Goal: Check status: Check status

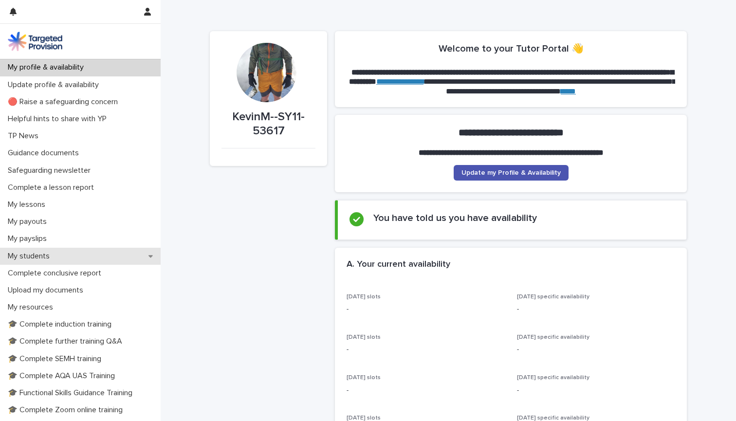
click at [33, 258] on p "My students" at bounding box center [31, 256] width 54 height 9
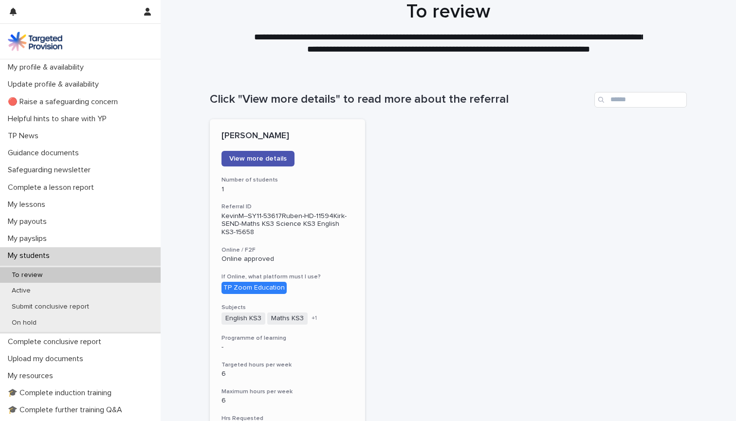
scroll to position [37, 0]
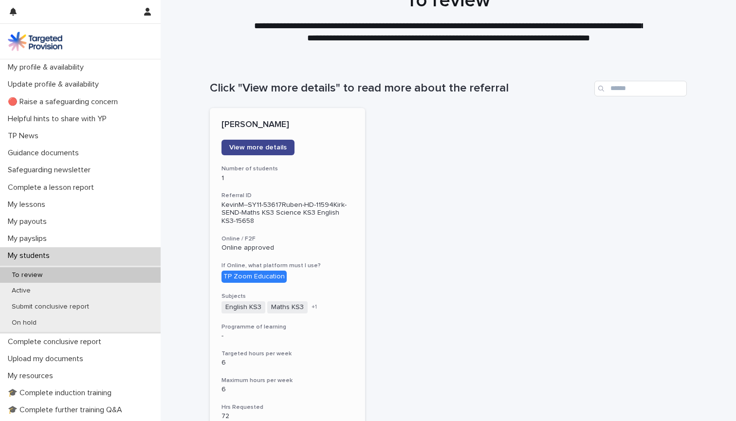
click at [255, 149] on span "View more details" at bounding box center [257, 147] width 57 height 7
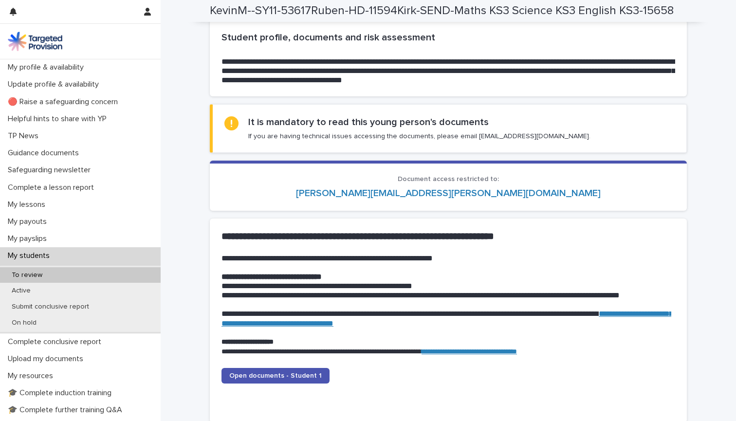
scroll to position [789, 0]
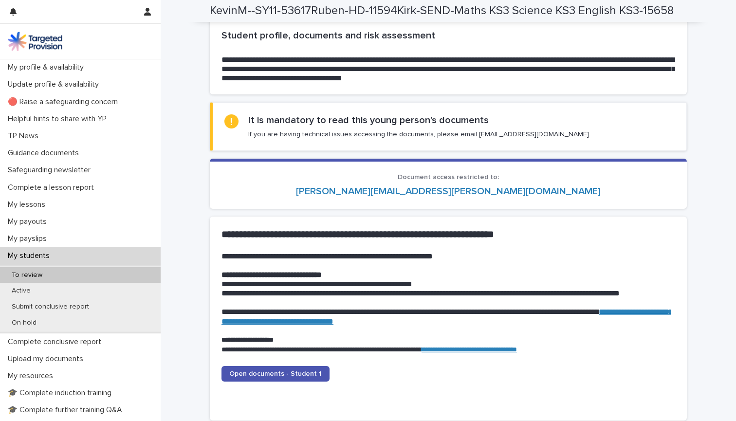
click at [346, 316] on link "**********" at bounding box center [446, 316] width 451 height 17
click at [35, 275] on p "To review" at bounding box center [27, 275] width 46 height 8
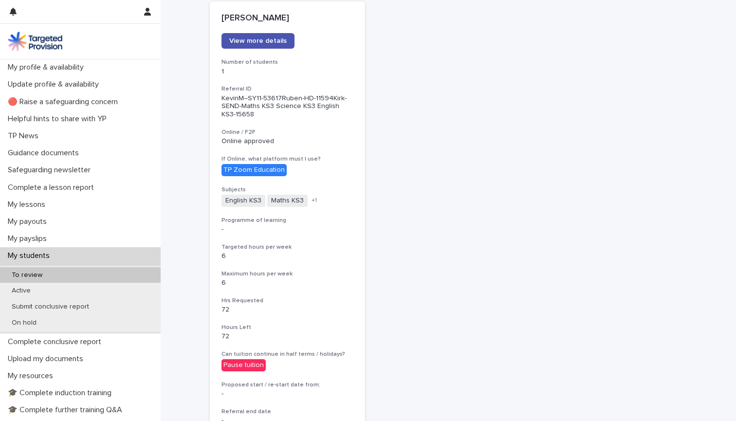
scroll to position [143, 0]
click at [253, 39] on span "View more details" at bounding box center [257, 41] width 57 height 7
